Goal: Task Accomplishment & Management: Use online tool/utility

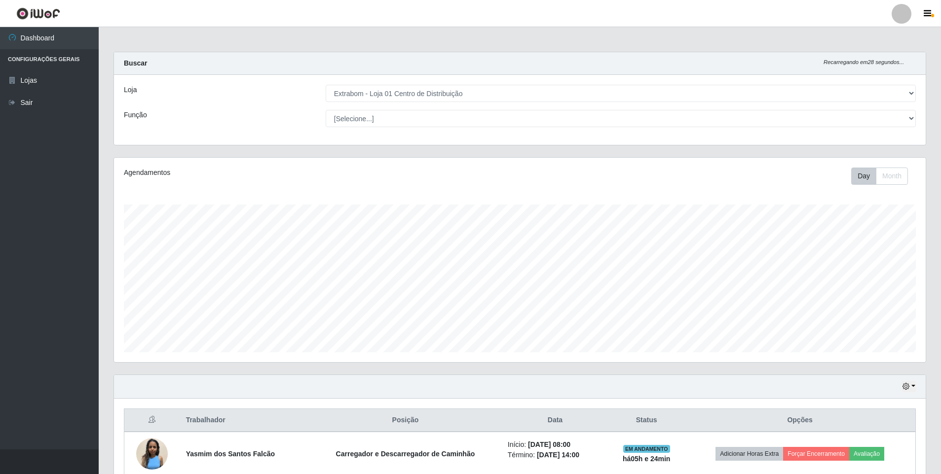
select select "435"
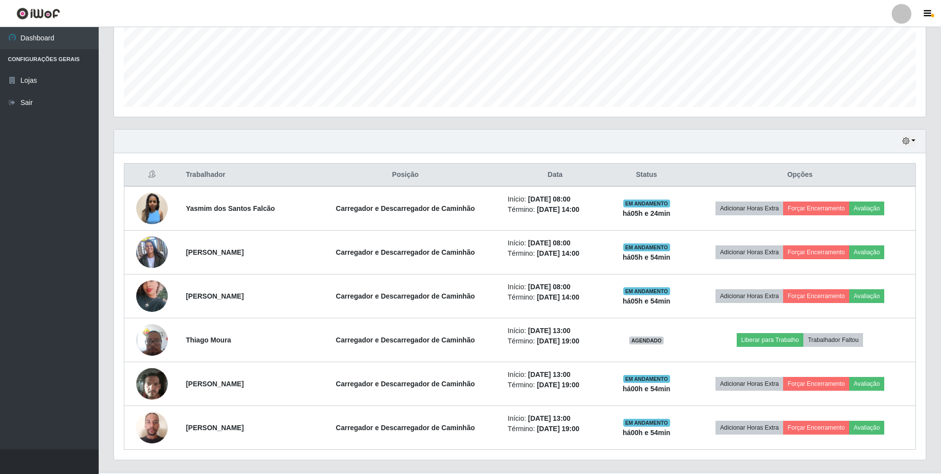
scroll to position [247, 0]
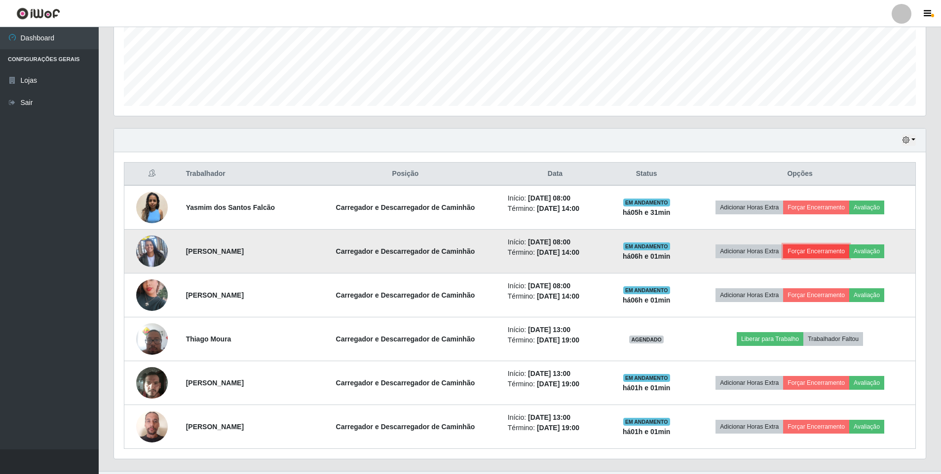
click at [822, 251] on button "Forçar Encerramento" at bounding box center [816, 252] width 66 height 14
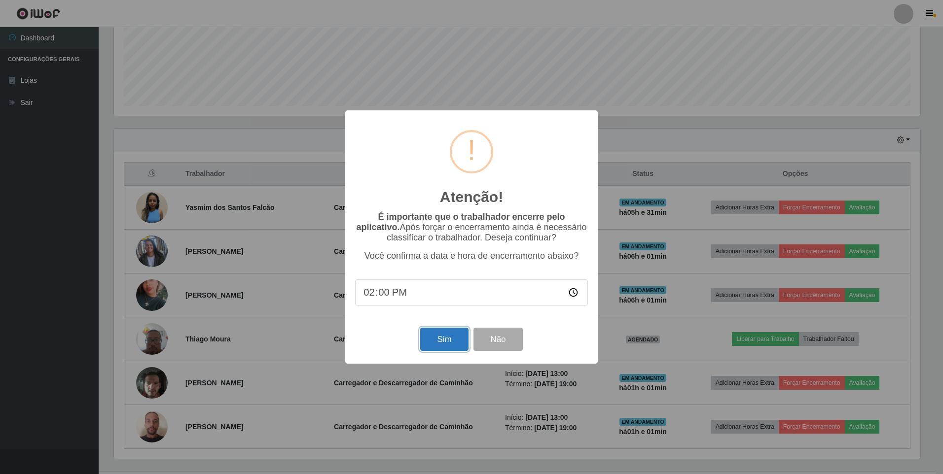
click at [445, 341] on button "Sim" at bounding box center [444, 339] width 48 height 23
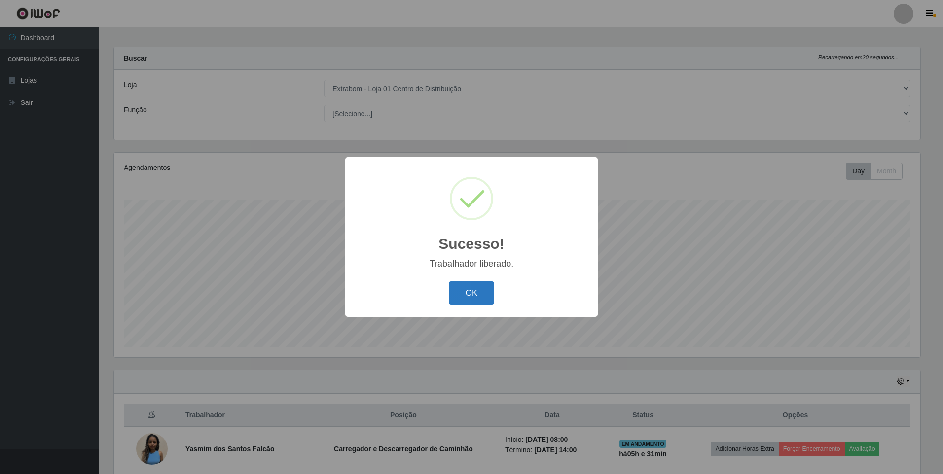
click at [478, 296] on button "OK" at bounding box center [472, 293] width 46 height 23
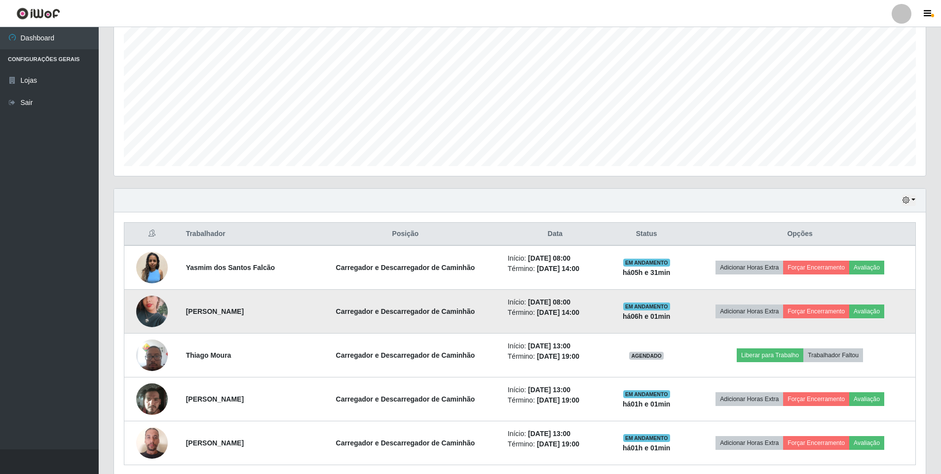
scroll to position [202, 0]
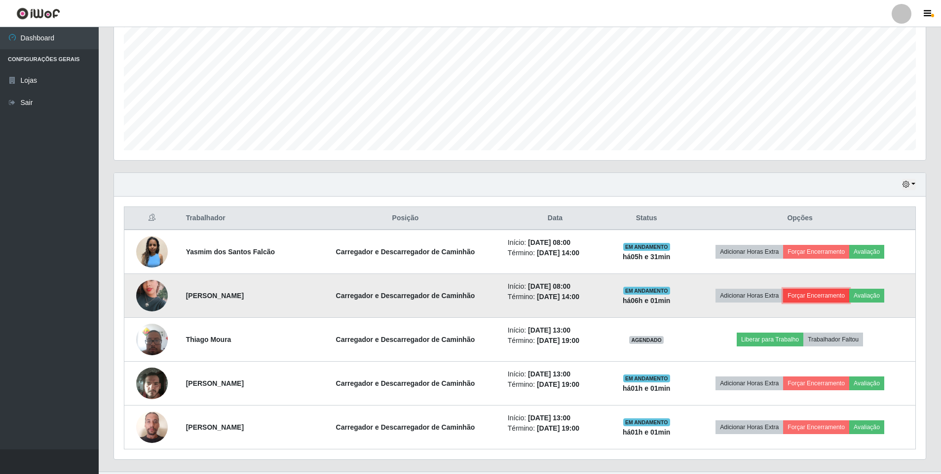
click at [823, 298] on button "Forçar Encerramento" at bounding box center [816, 296] width 66 height 14
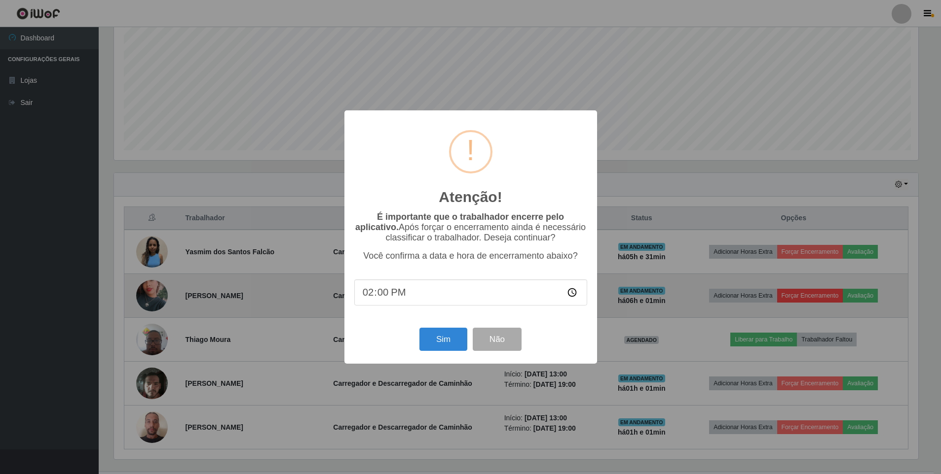
scroll to position [205, 806]
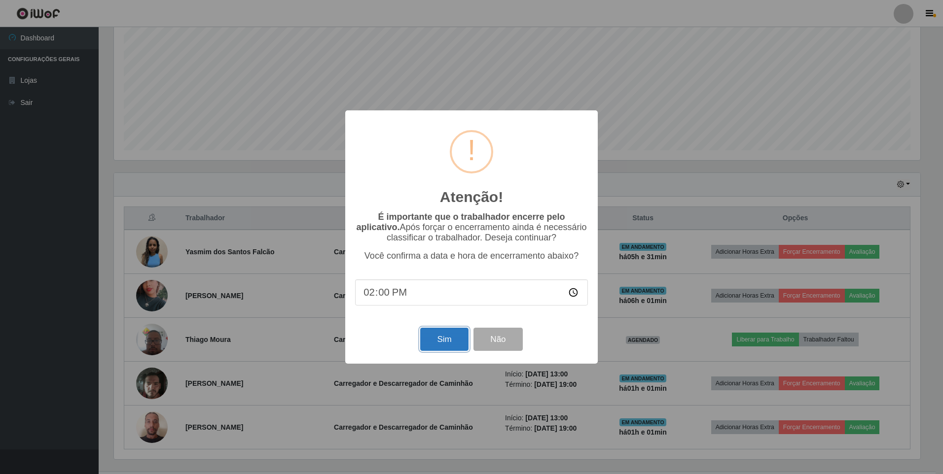
click at [438, 338] on button "Sim" at bounding box center [444, 339] width 48 height 23
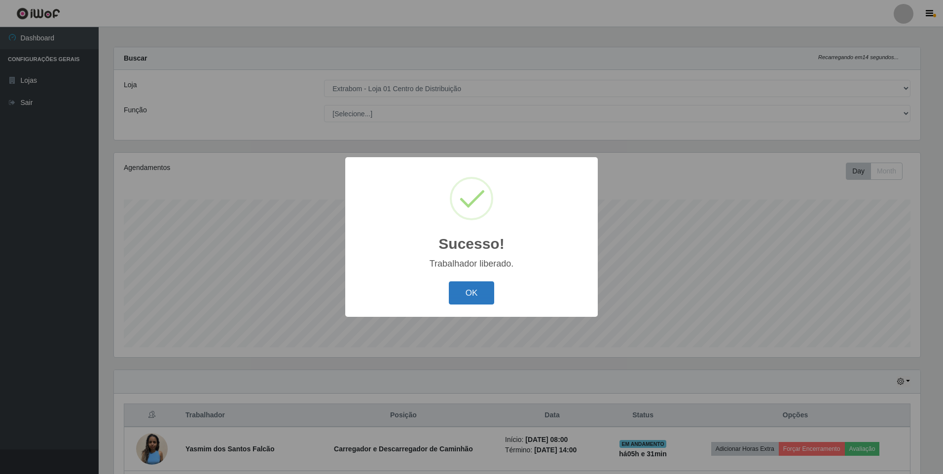
click at [472, 292] on button "OK" at bounding box center [472, 293] width 46 height 23
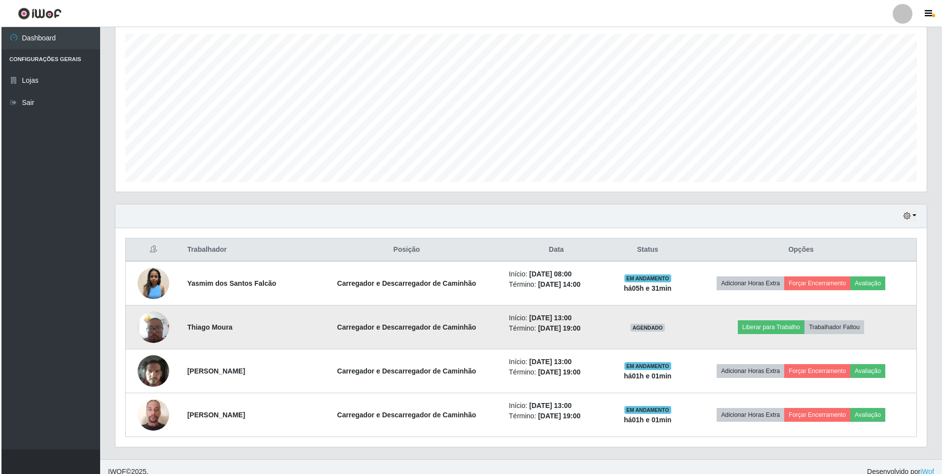
scroll to position [181, 0]
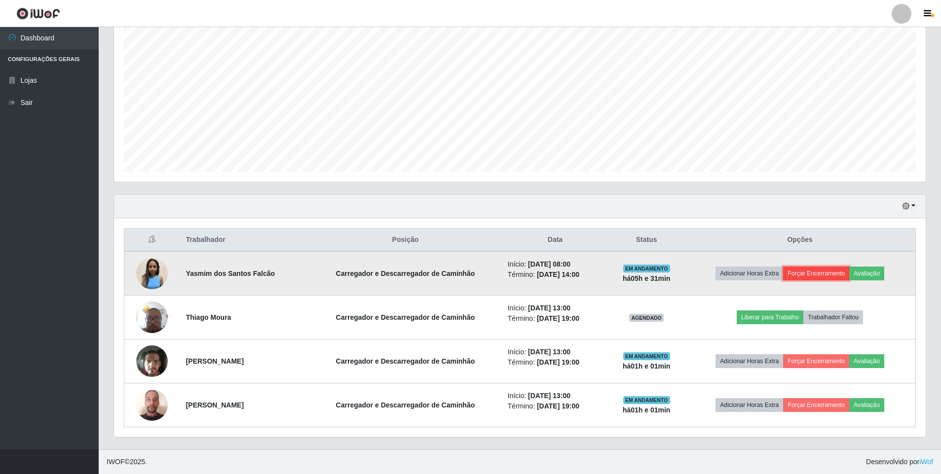
click at [834, 276] on button "Forçar Encerramento" at bounding box center [816, 274] width 66 height 14
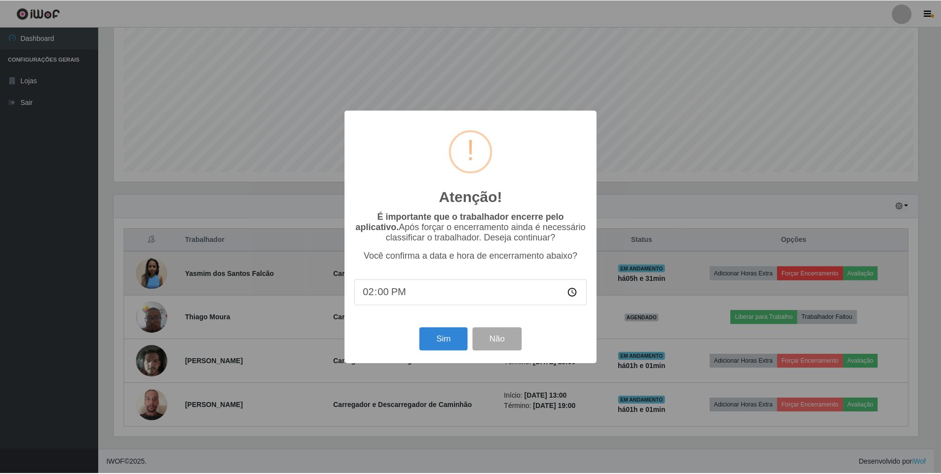
scroll to position [205, 806]
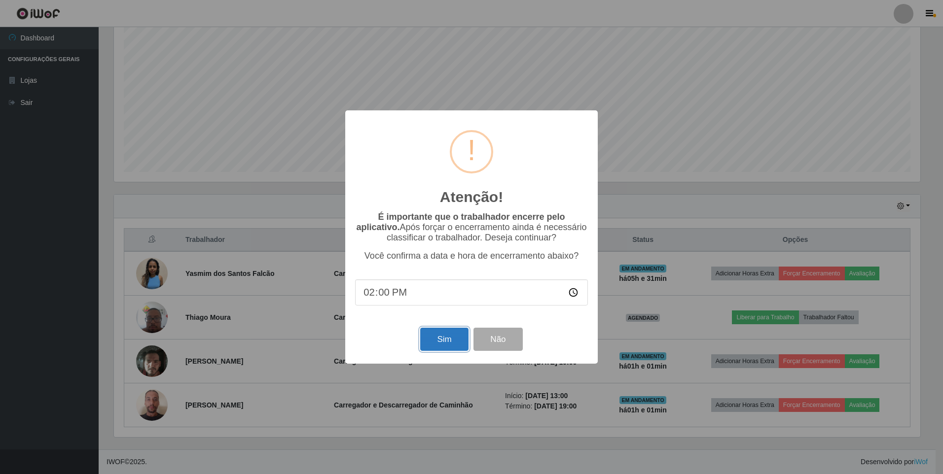
click at [433, 341] on button "Sim" at bounding box center [444, 339] width 48 height 23
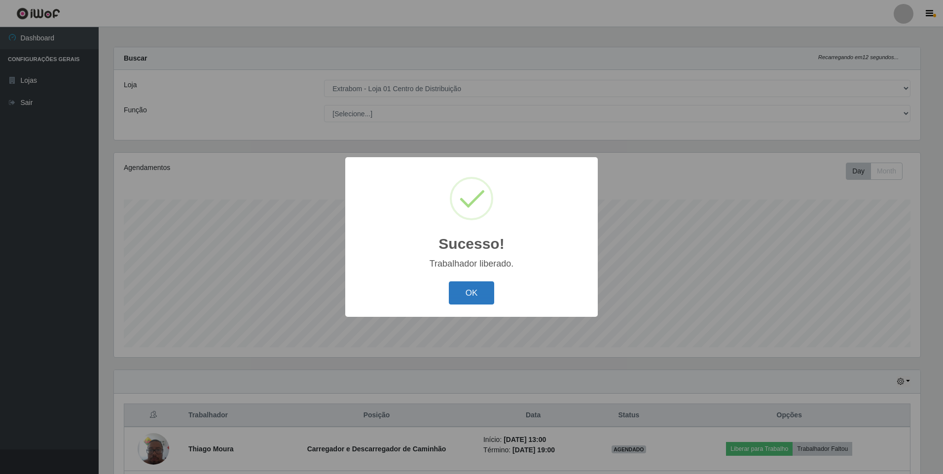
click at [475, 300] on button "OK" at bounding box center [472, 293] width 46 height 23
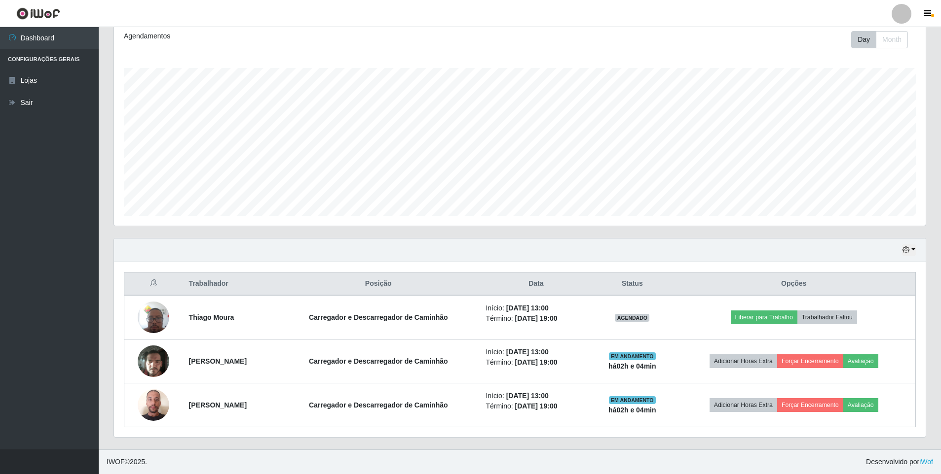
scroll to position [93, 0]
